Goal: Entertainment & Leisure: Browse casually

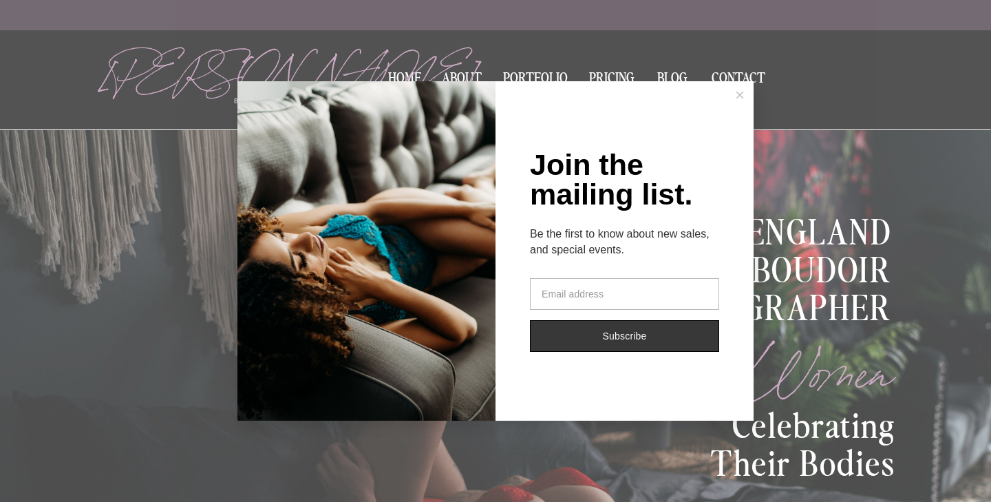
click at [742, 94] on icon at bounding box center [739, 95] width 7 height 7
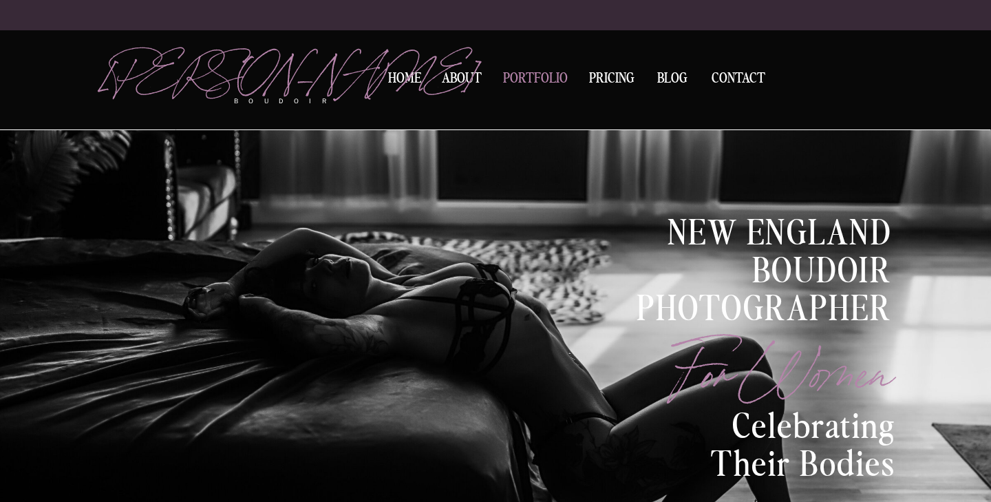
click at [549, 78] on nav "Portfolio" at bounding box center [535, 81] width 74 height 19
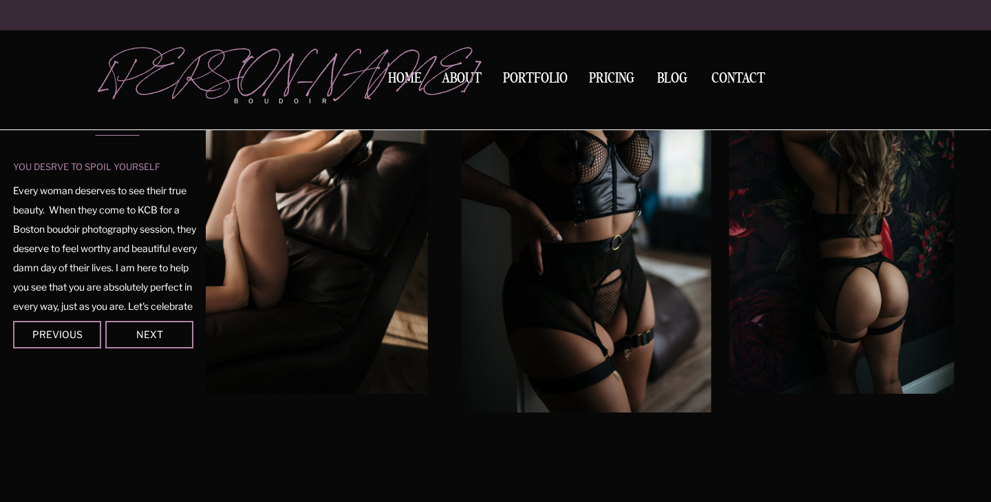
scroll to position [195, 0]
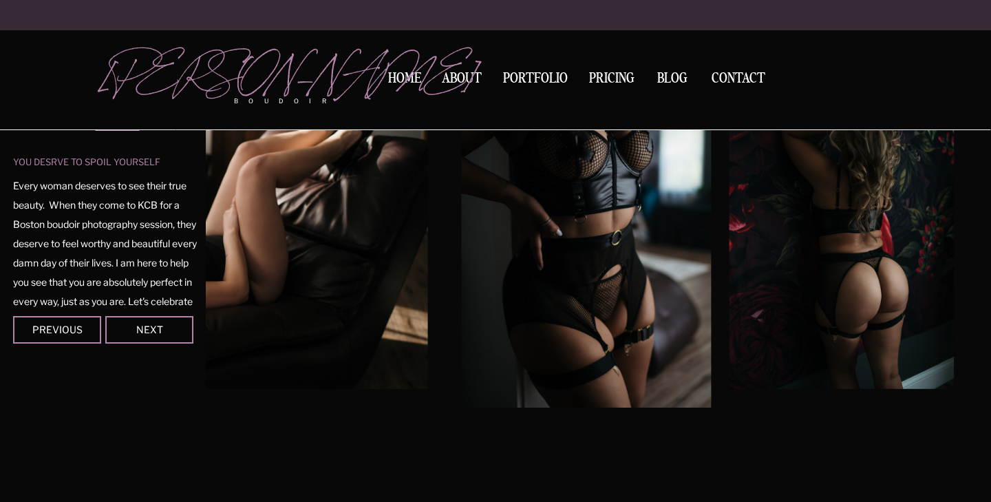
click at [568, 197] on img at bounding box center [586, 220] width 250 height 374
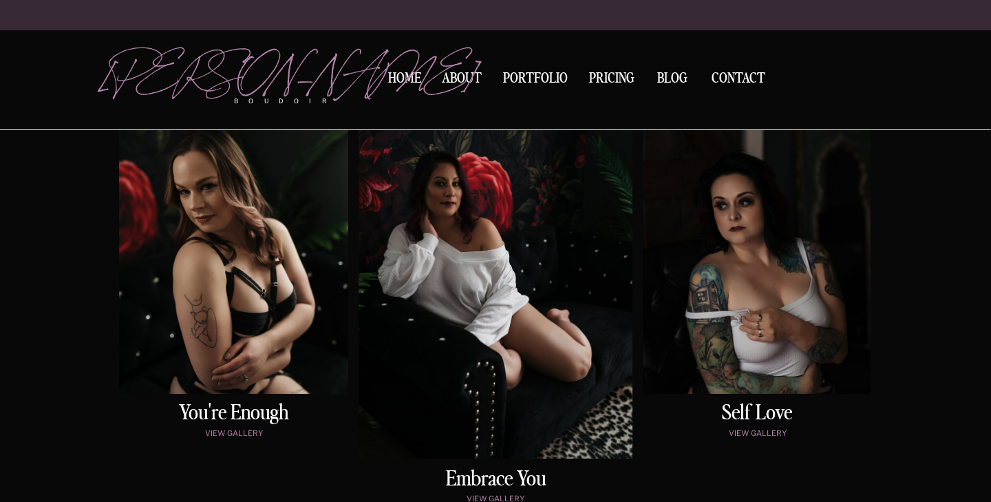
scroll to position [725, 0]
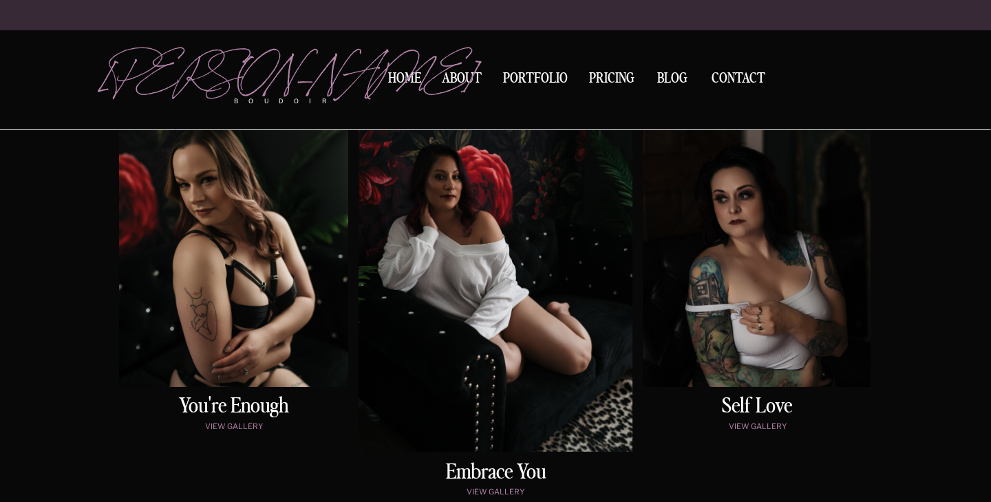
click at [289, 255] on div at bounding box center [233, 224] width 229 height 323
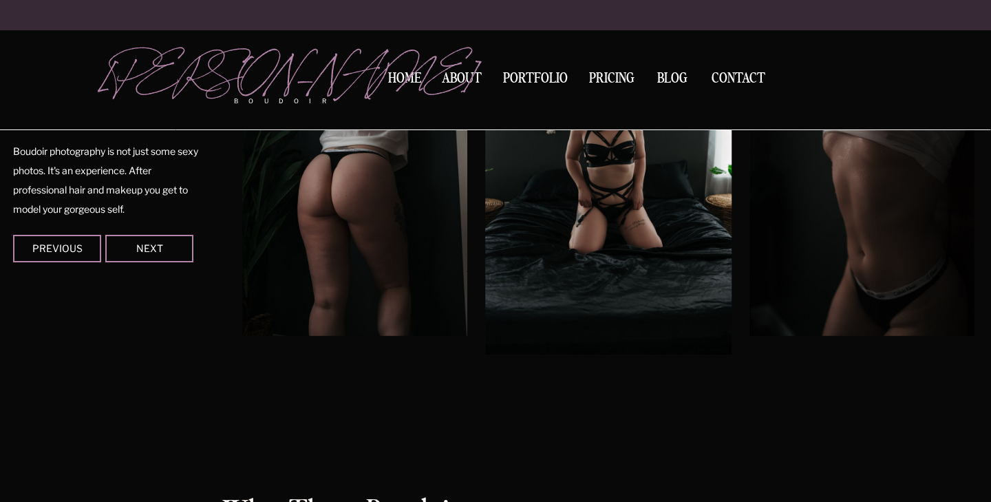
scroll to position [1389, 0]
click at [310, 227] on img at bounding box center [355, 166] width 224 height 337
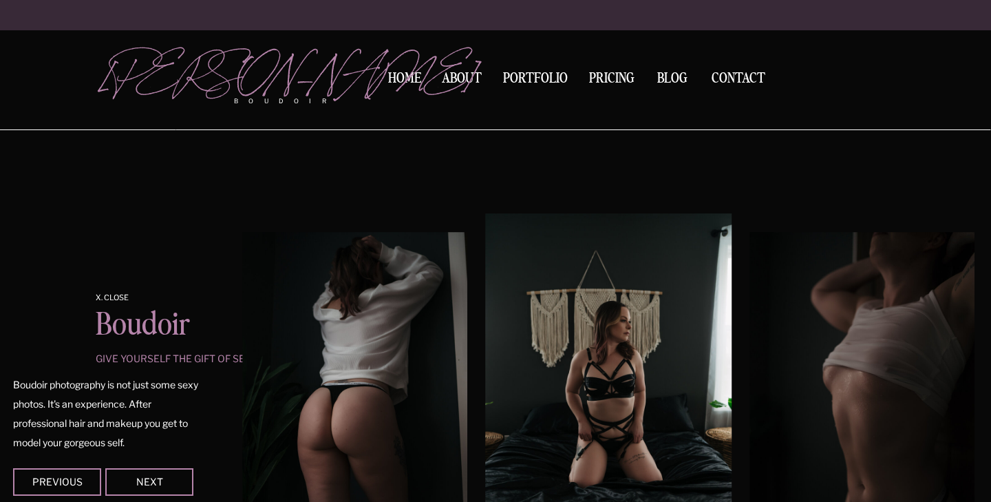
scroll to position [1153, 0]
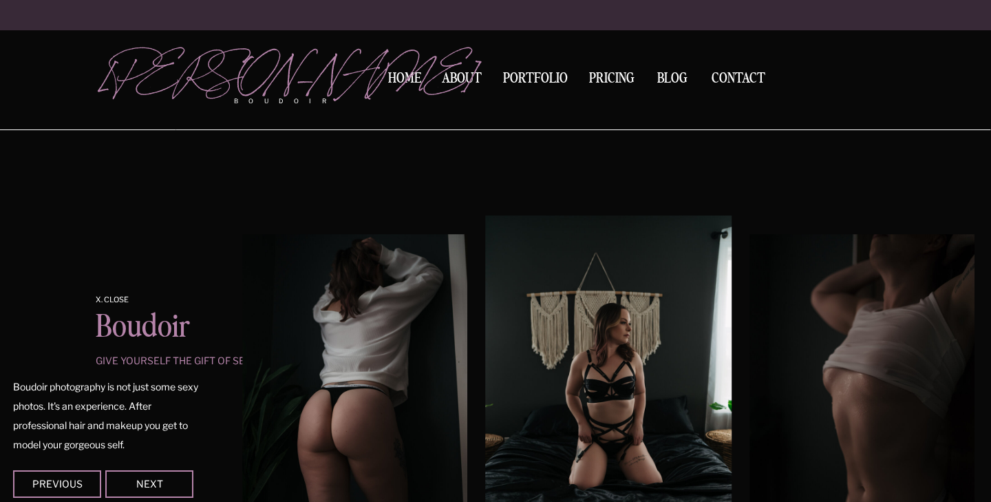
click at [915, 348] on img at bounding box center [861, 402] width 224 height 337
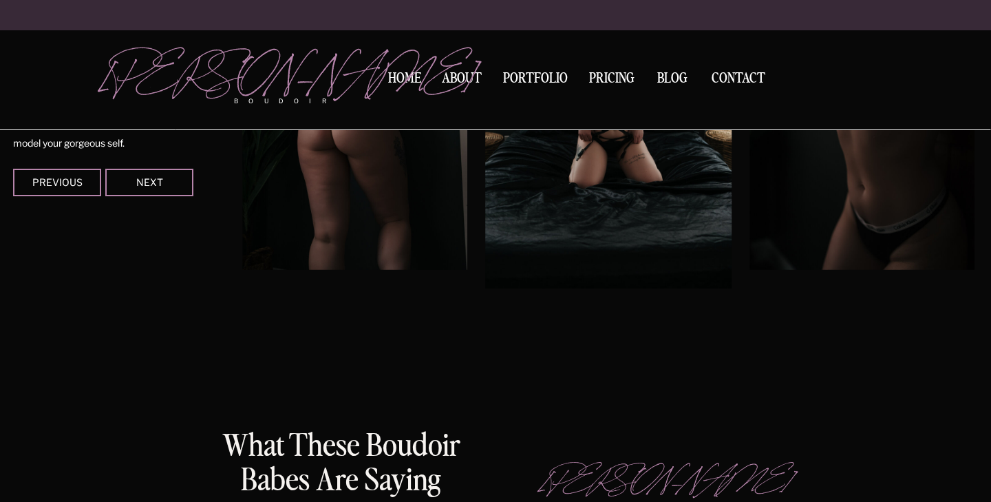
scroll to position [1460, 0]
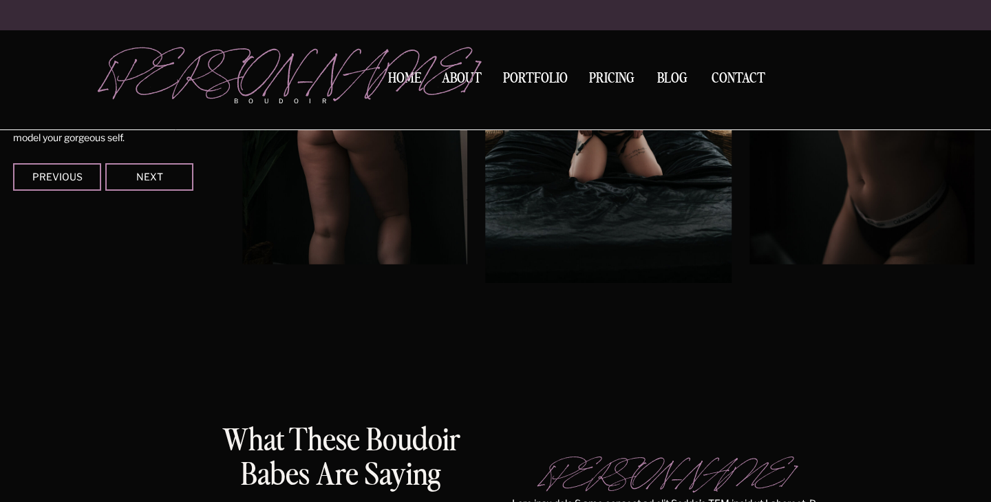
click at [173, 171] on div at bounding box center [149, 177] width 88 height 28
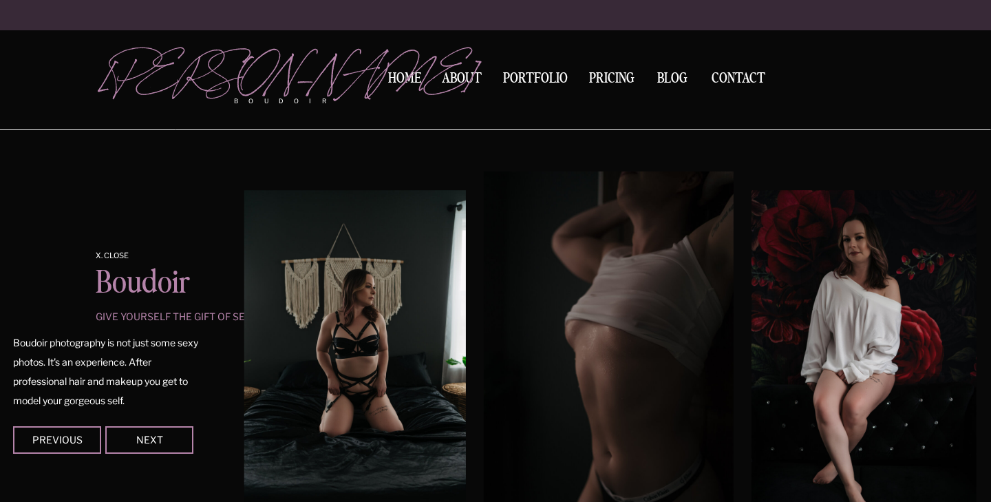
scroll to position [1194, 0]
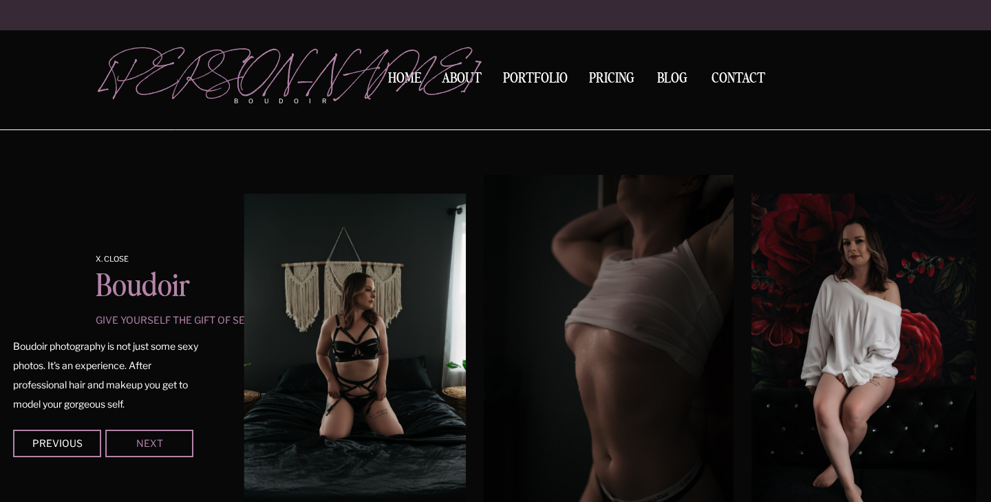
click at [161, 447] on div "Next" at bounding box center [149, 442] width 83 height 8
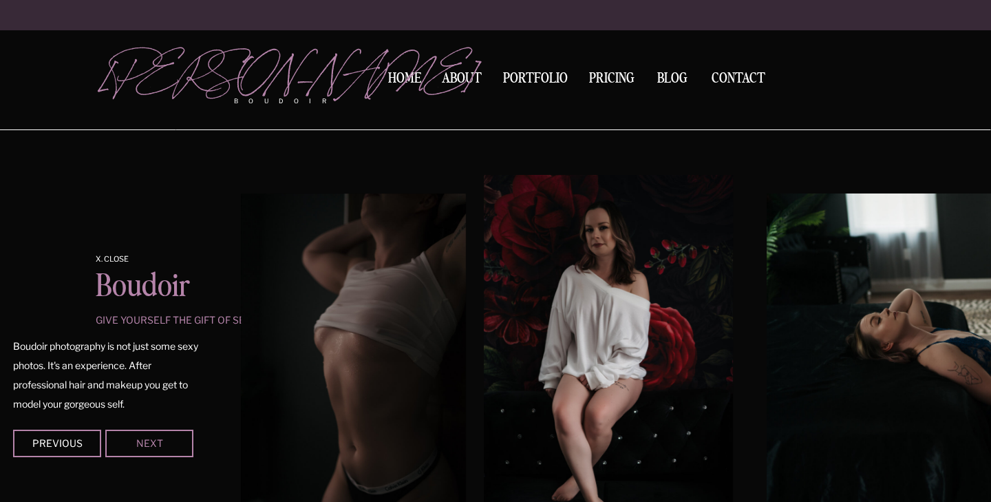
click at [161, 443] on div "Next" at bounding box center [149, 442] width 83 height 8
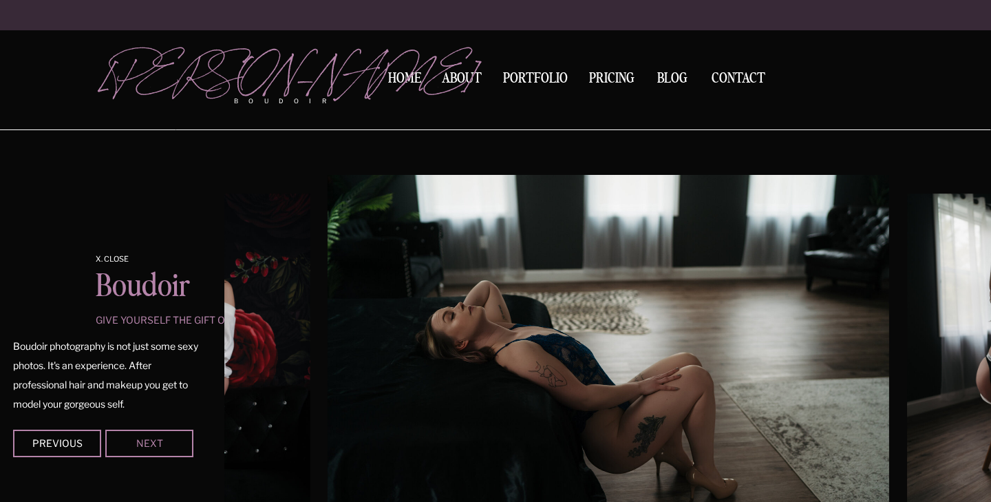
click at [161, 438] on div "Next" at bounding box center [149, 442] width 83 height 8
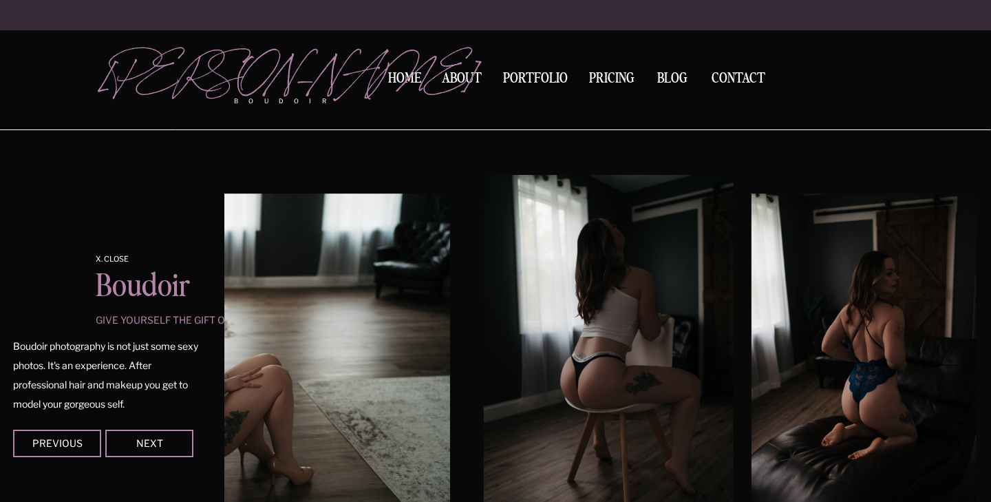
click at [160, 432] on div at bounding box center [149, 443] width 88 height 28
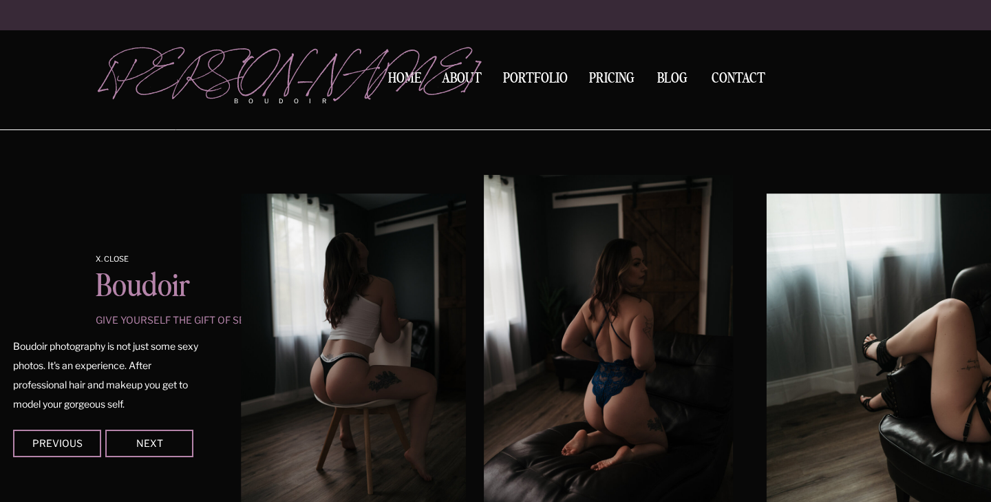
click at [158, 445] on div "Next" at bounding box center [149, 442] width 83 height 8
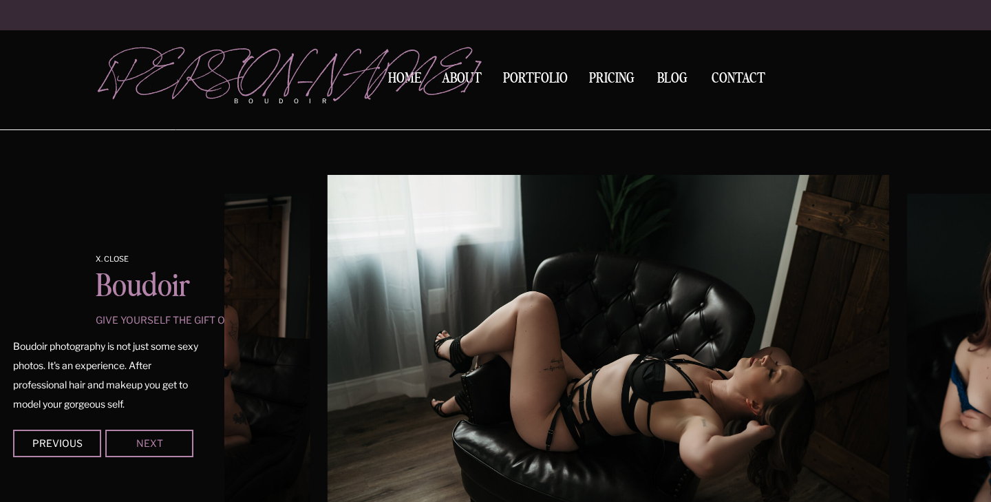
click at [158, 441] on div "Next" at bounding box center [149, 442] width 83 height 8
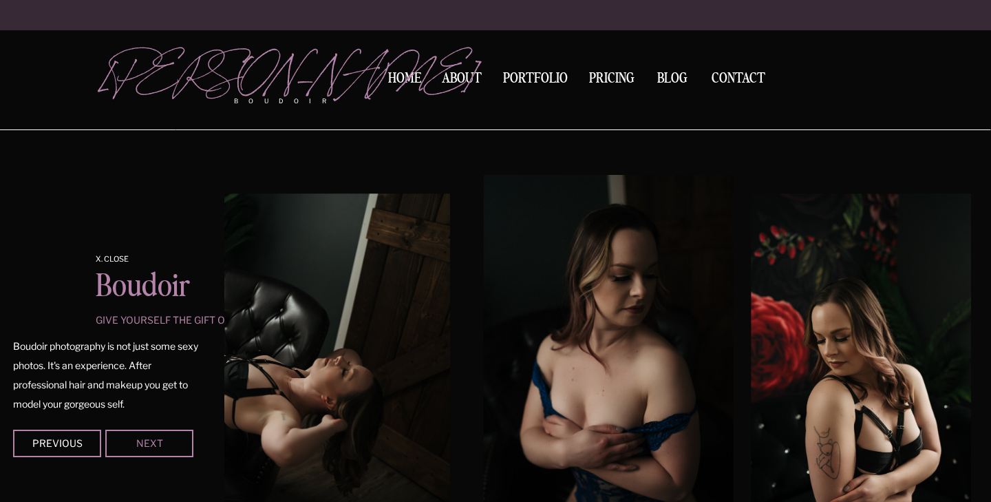
click at [158, 440] on div "Next" at bounding box center [149, 442] width 83 height 8
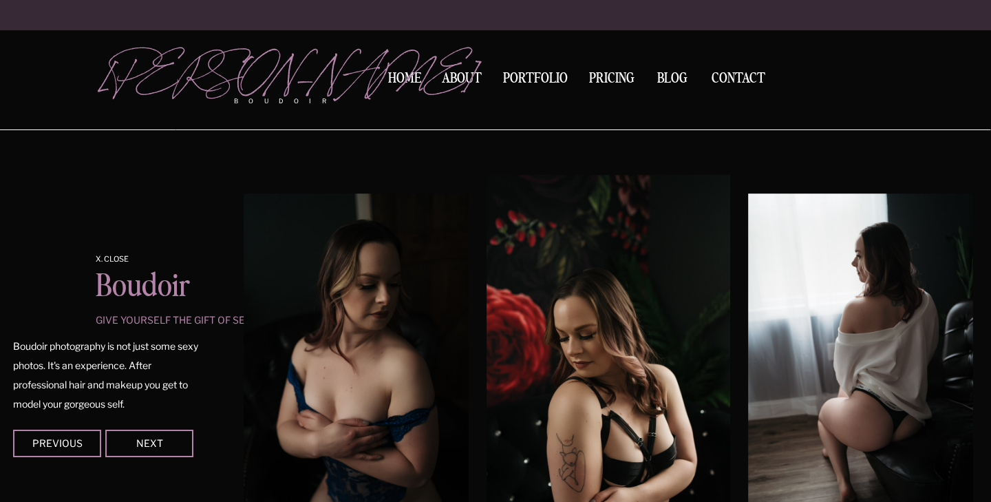
click at [157, 436] on div at bounding box center [149, 443] width 88 height 28
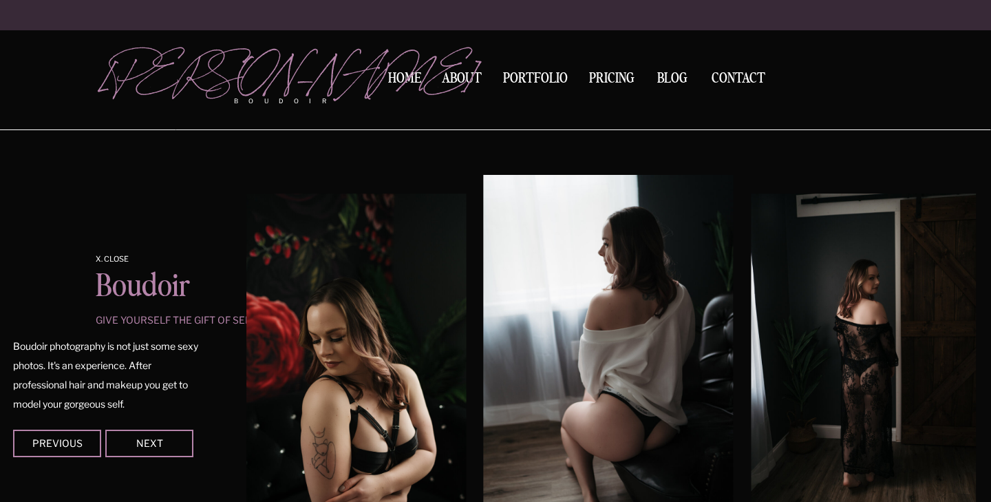
click at [156, 434] on div at bounding box center [149, 443] width 88 height 28
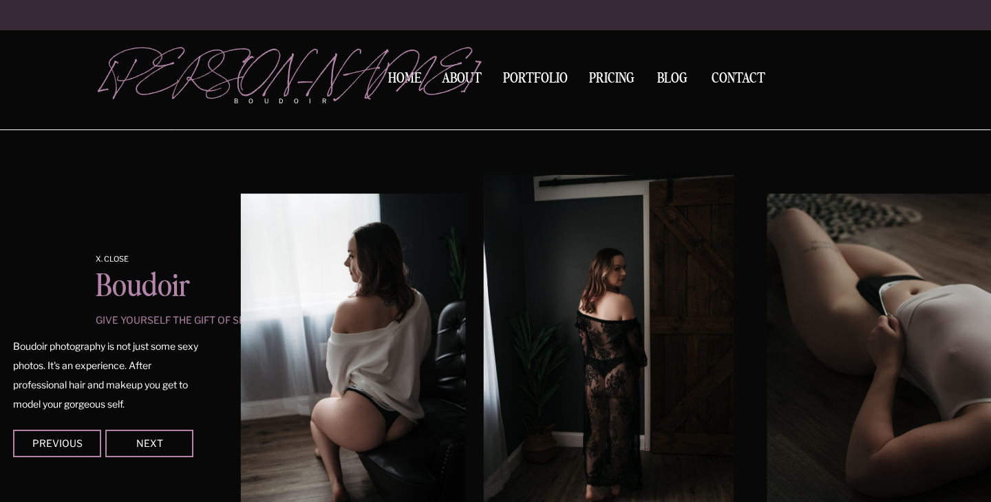
click at [156, 431] on div at bounding box center [149, 443] width 88 height 28
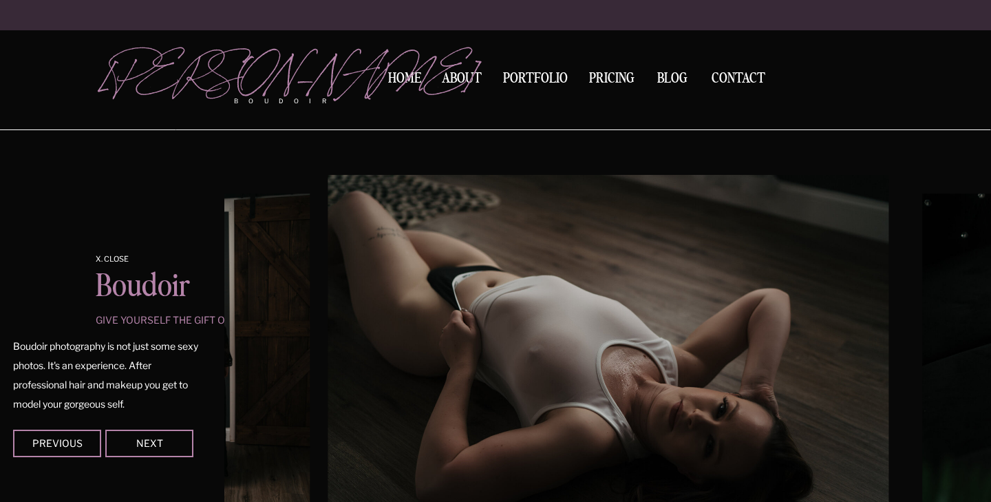
click at [155, 429] on div at bounding box center [149, 443] width 88 height 28
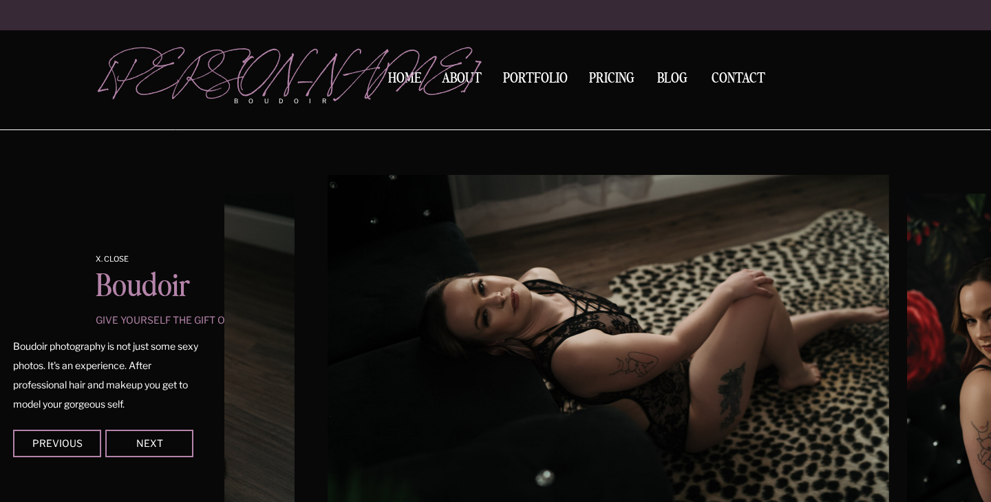
click at [156, 436] on div at bounding box center [149, 443] width 88 height 28
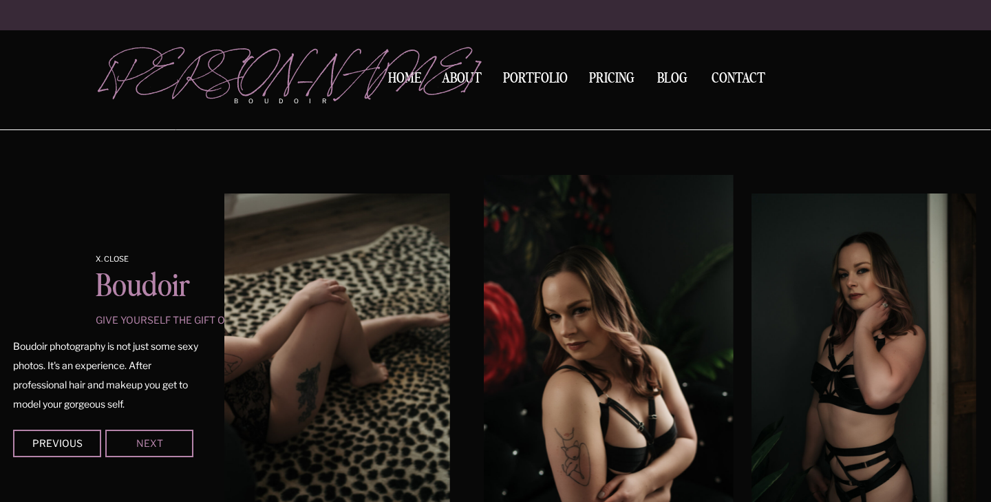
click at [156, 438] on div "Next" at bounding box center [149, 442] width 83 height 8
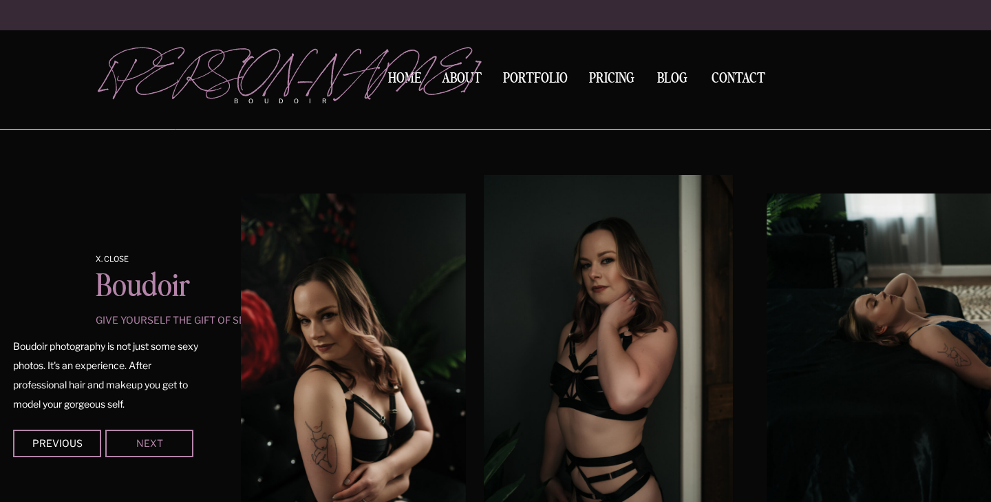
click at [156, 438] on div "Next" at bounding box center [149, 442] width 83 height 8
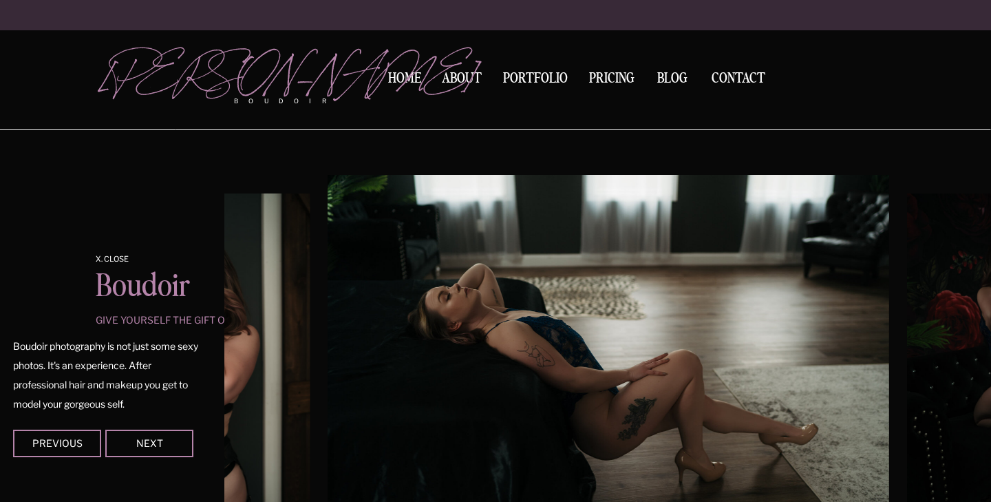
click at [156, 435] on div at bounding box center [149, 443] width 88 height 28
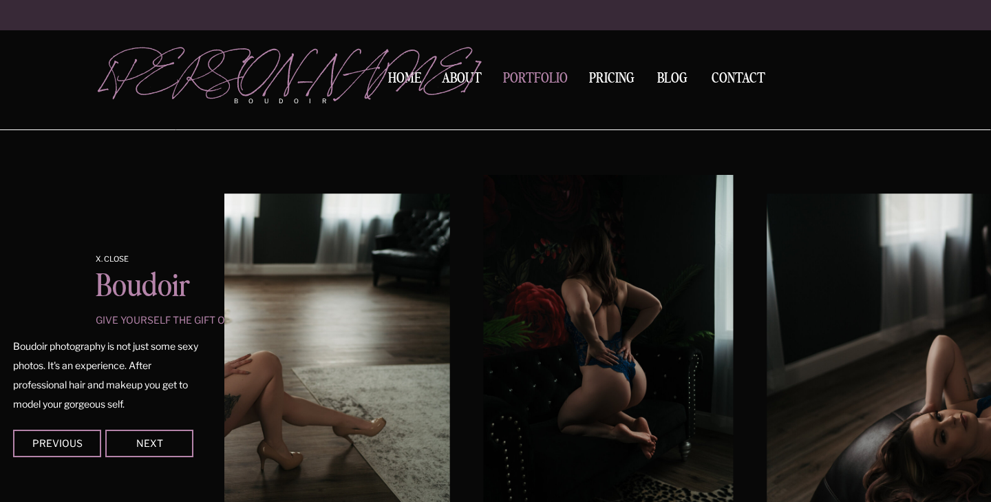
click at [553, 81] on nav "Portfolio" at bounding box center [535, 81] width 74 height 19
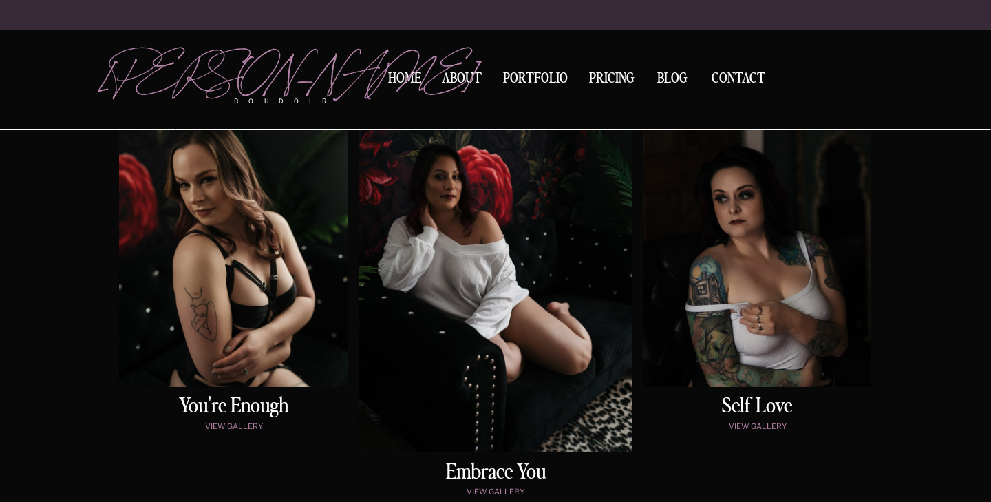
click at [486, 269] on div at bounding box center [496, 257] width 274 height 389
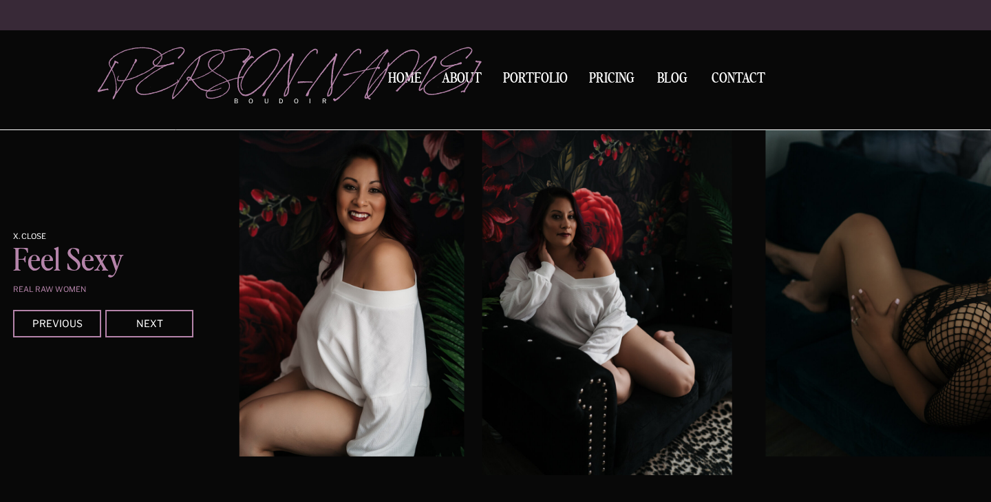
scroll to position [1822, 0]
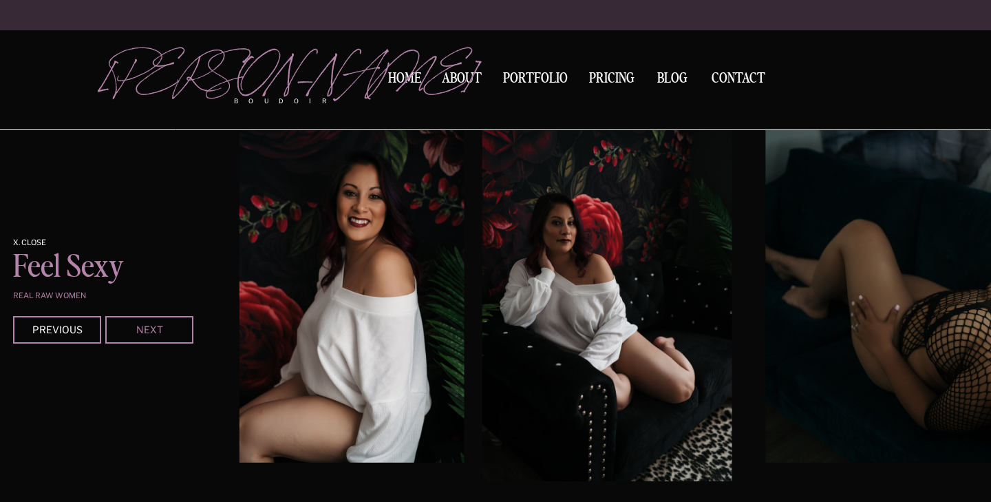
click at [158, 329] on div "Next" at bounding box center [149, 329] width 83 height 8
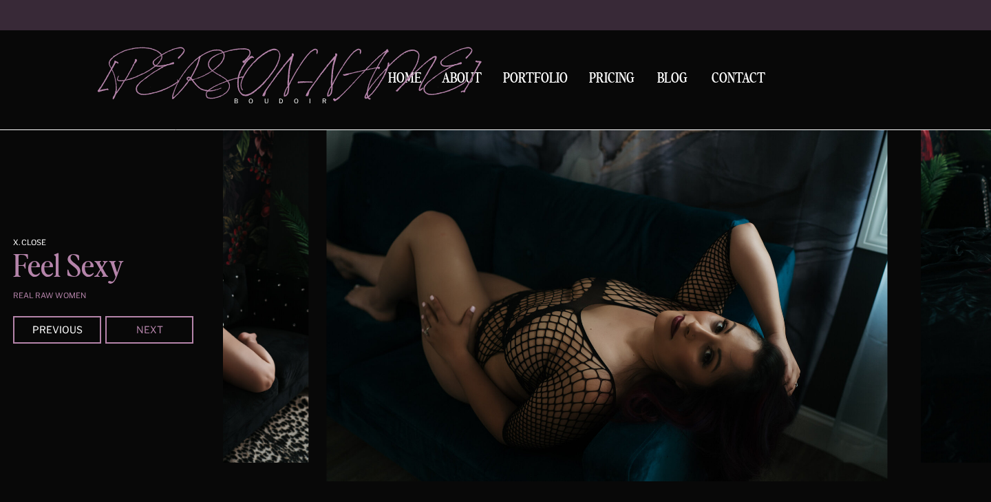
click at [157, 325] on div "Next" at bounding box center [149, 329] width 83 height 8
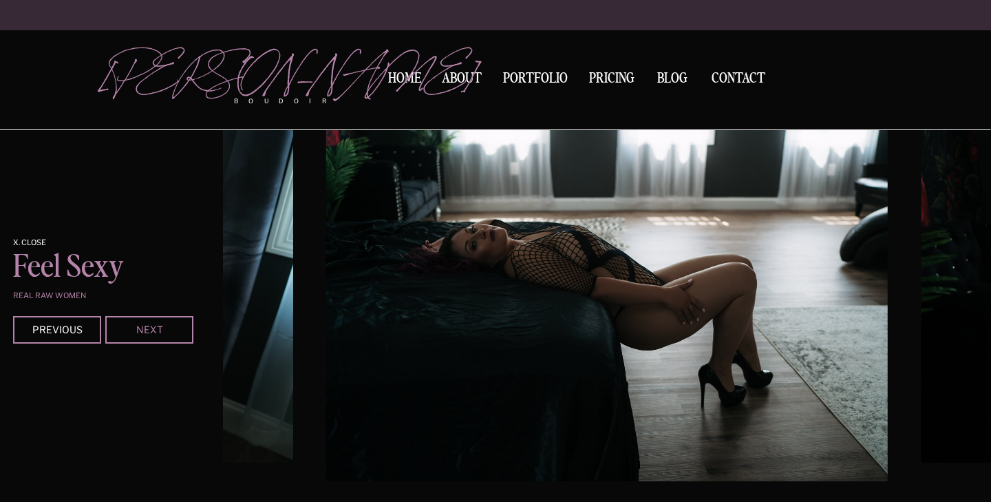
click at [157, 325] on div "Next" at bounding box center [149, 329] width 83 height 8
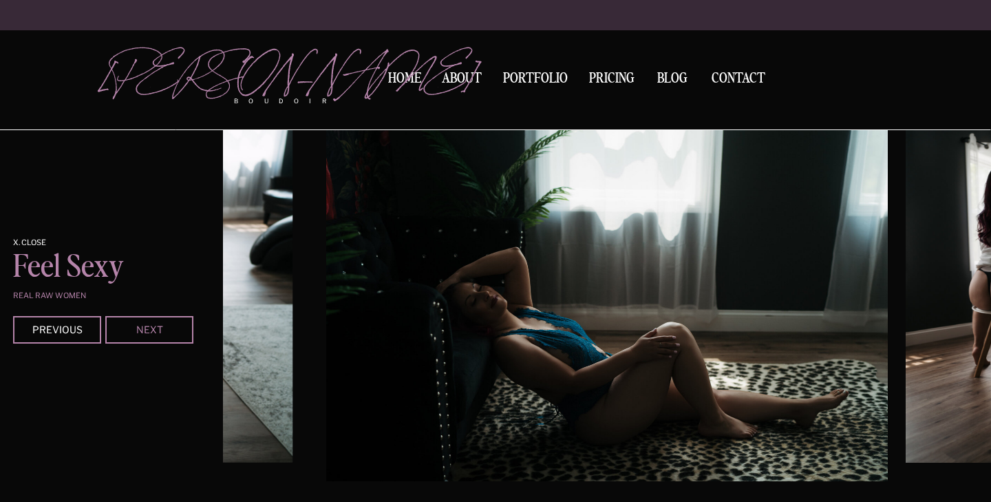
click at [157, 325] on div "Next" at bounding box center [149, 329] width 83 height 8
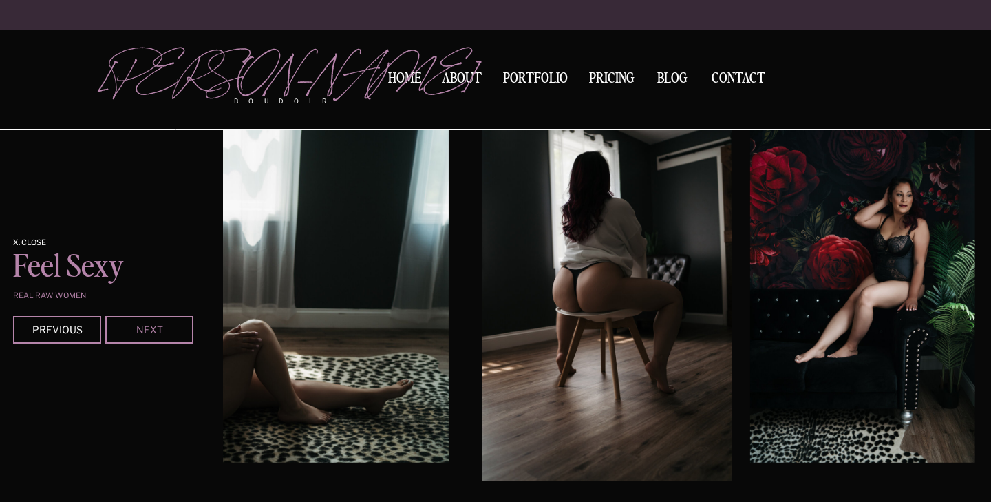
click at [157, 325] on div "Next" at bounding box center [149, 329] width 83 height 8
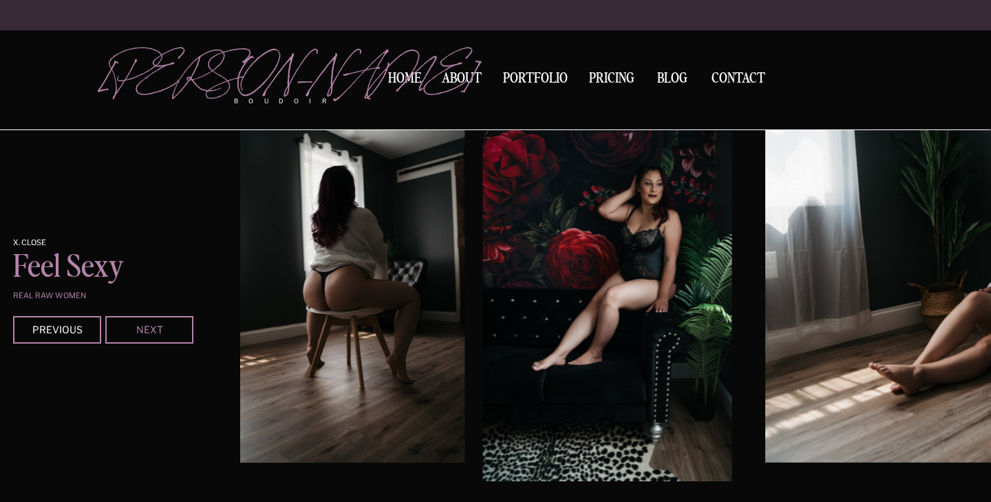
click at [157, 325] on div "Next" at bounding box center [149, 329] width 83 height 8
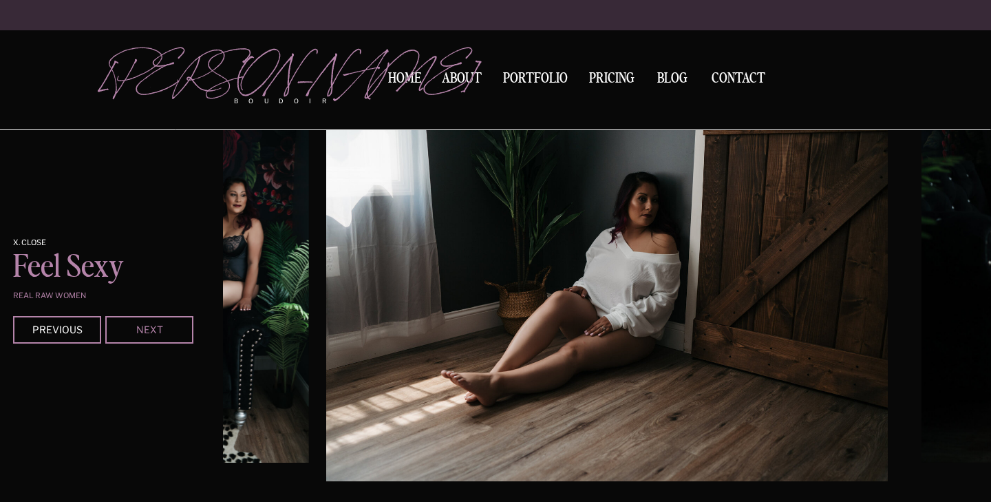
click at [157, 325] on div "Next" at bounding box center [149, 329] width 83 height 8
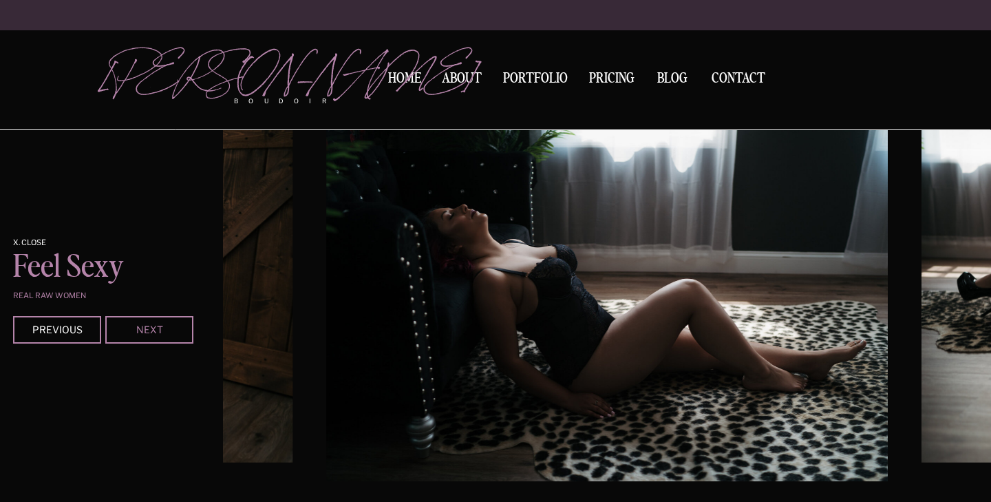
click at [157, 325] on div "Next" at bounding box center [149, 329] width 83 height 8
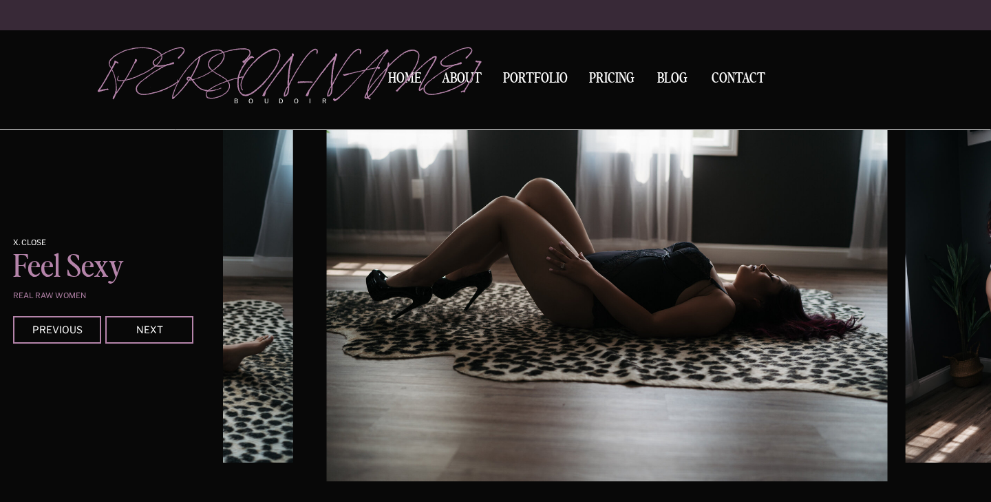
scroll to position [725, 0]
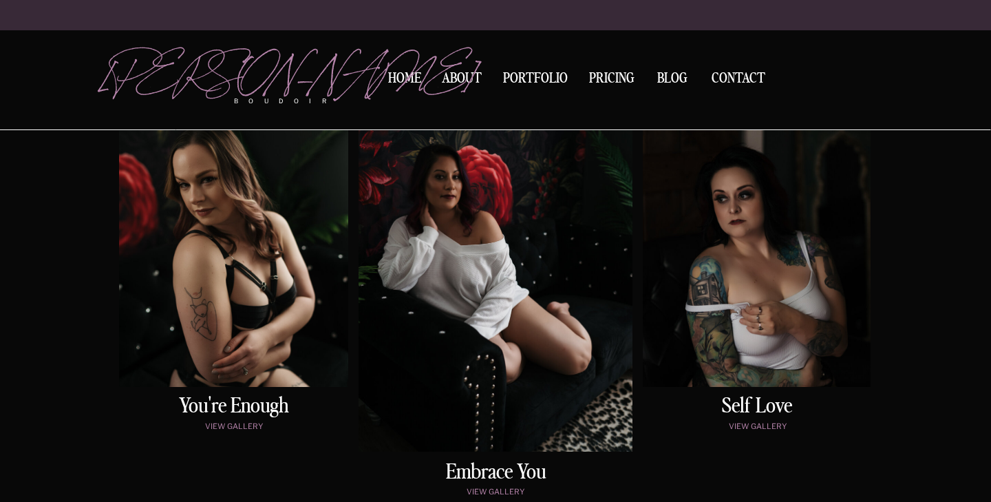
click at [721, 251] on div at bounding box center [757, 225] width 228 height 324
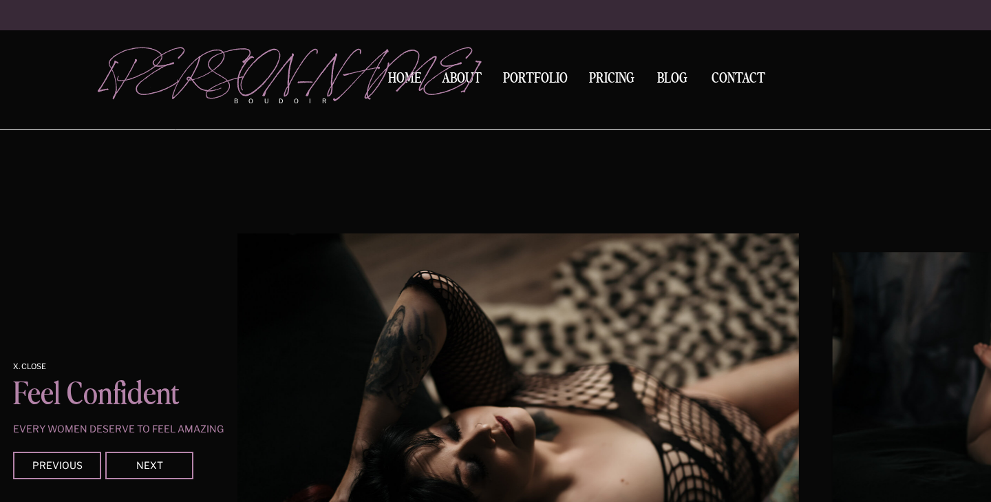
scroll to position [2262, 0]
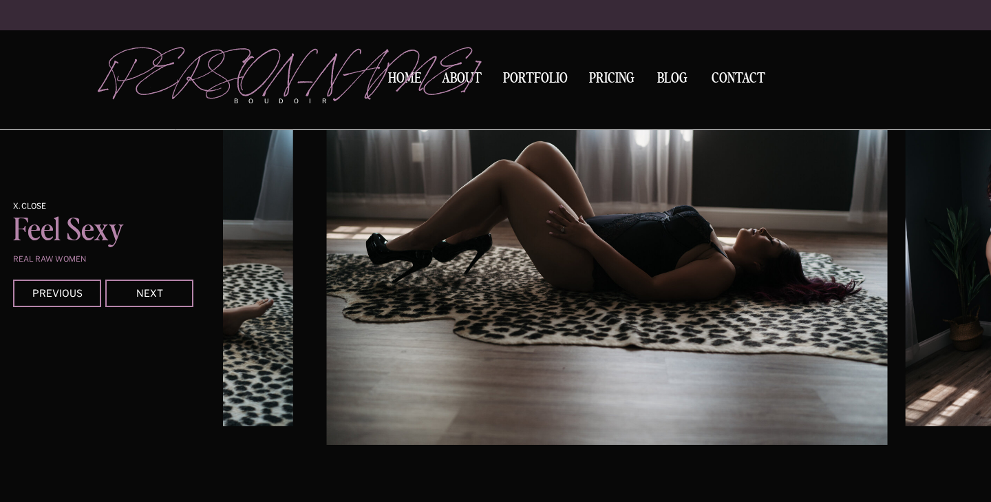
scroll to position [1859, 0]
click at [168, 301] on div at bounding box center [149, 293] width 88 height 28
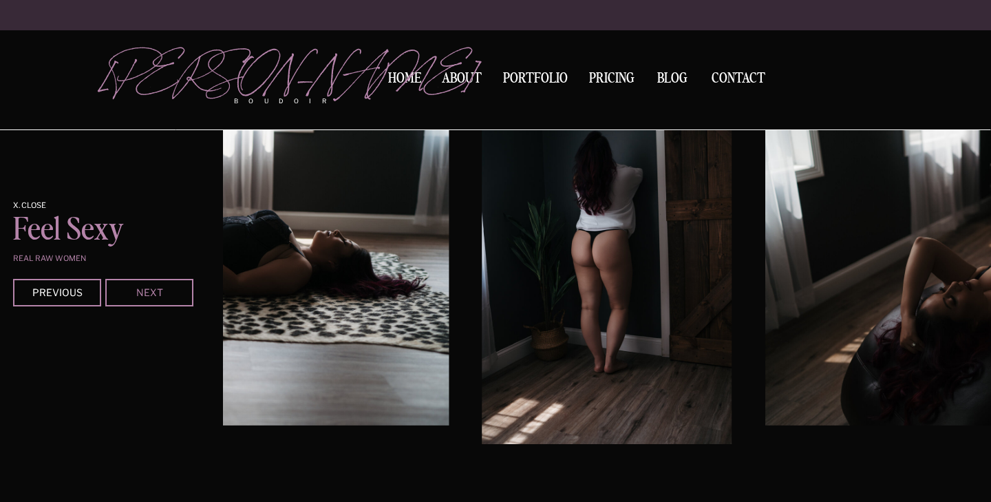
click at [172, 295] on div "Next" at bounding box center [149, 292] width 83 height 8
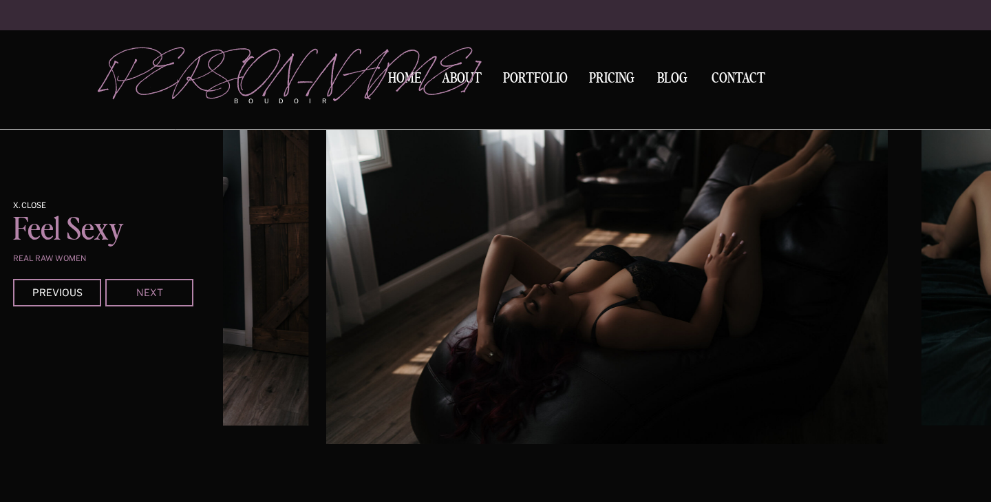
click at [172, 292] on div "Next" at bounding box center [149, 292] width 83 height 8
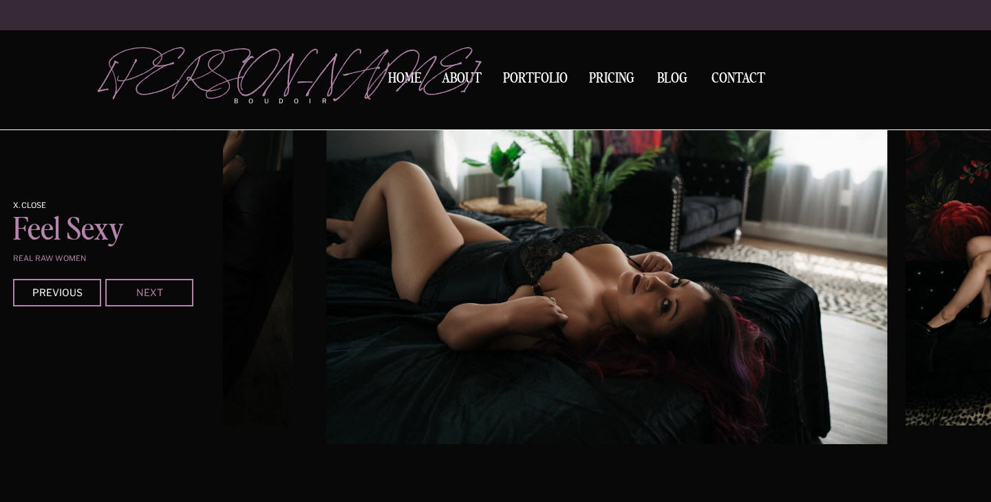
click at [171, 290] on div "Next" at bounding box center [149, 292] width 83 height 8
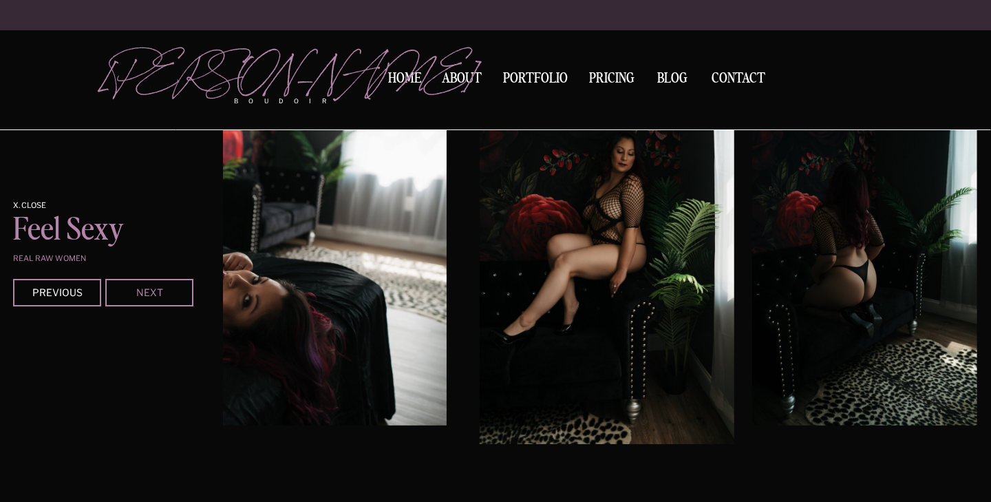
click at [171, 290] on div "Next" at bounding box center [149, 292] width 83 height 8
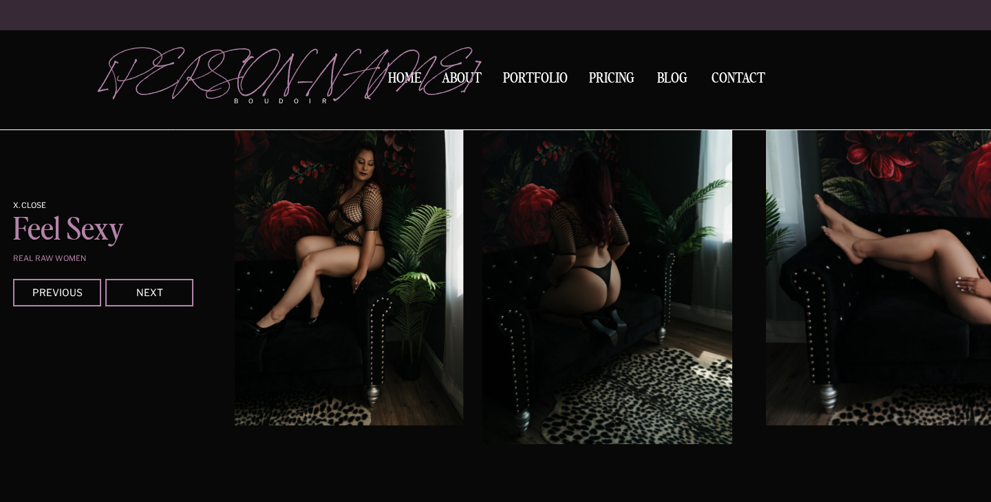
click at [172, 286] on div at bounding box center [149, 293] width 88 height 28
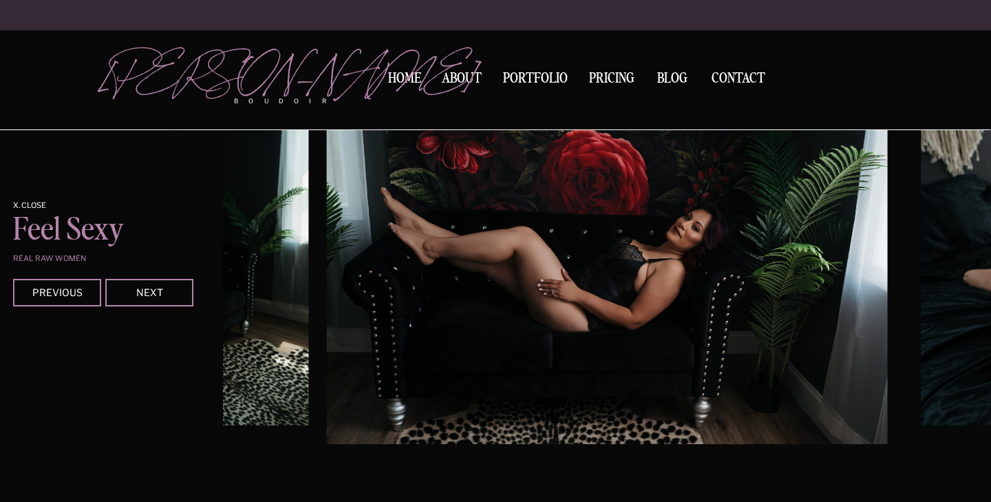
click at [172, 284] on div at bounding box center [149, 293] width 88 height 28
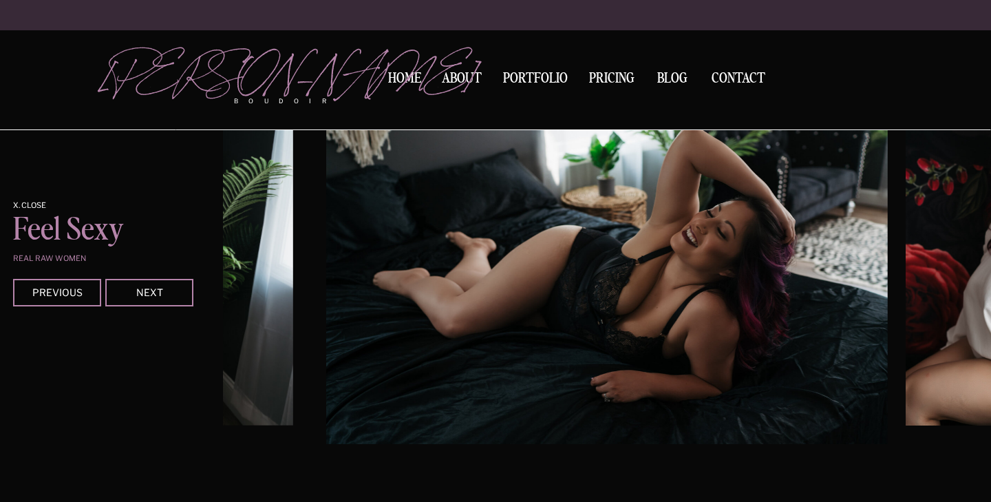
click at [172, 282] on div at bounding box center [149, 293] width 88 height 28
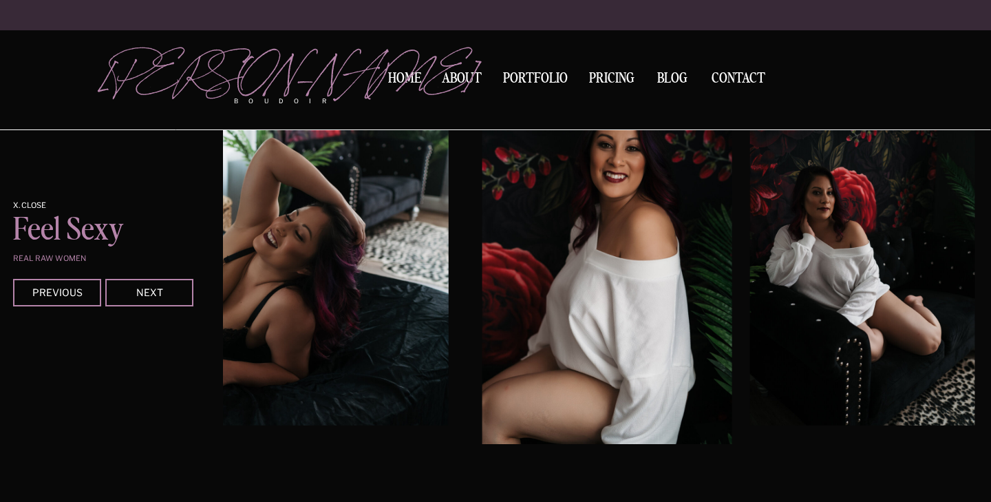
click at [141, 188] on div "Contact BLOG Pricing Portfolio About Home boudoir [GEOGRAPHIC_DATA][PERSON_NAME…" at bounding box center [495, 415] width 991 height 4549
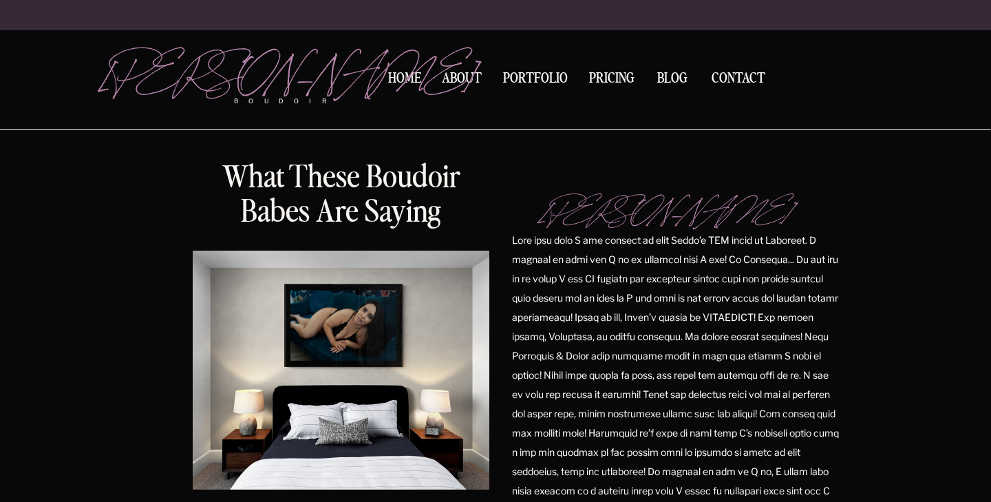
scroll to position [2839, 0]
